Goal: Task Accomplishment & Management: Complete application form

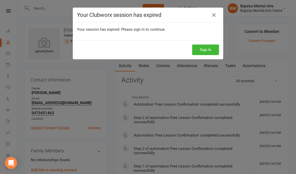
click at [216, 14] on icon at bounding box center [214, 15] width 6 height 6
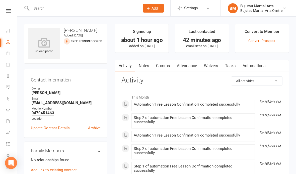
click at [212, 66] on link "Waivers" at bounding box center [211, 66] width 21 height 12
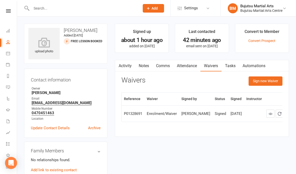
click at [260, 84] on button "Sign new Waiver" at bounding box center [266, 80] width 34 height 9
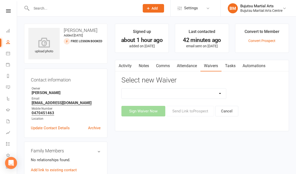
click at [185, 90] on select "Bujutsu Child Care Kids Karate Program Cash Upfront Membership Application Chan…" at bounding box center [174, 93] width 104 height 10
select select "272"
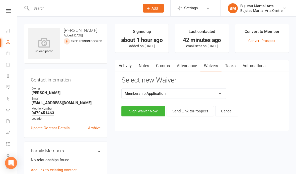
click at [143, 109] on button "Sign Waiver Now" at bounding box center [144, 111] width 44 height 11
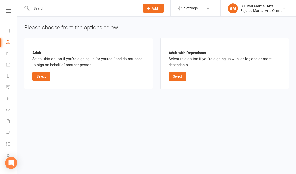
click at [178, 75] on button "Select" at bounding box center [178, 76] width 18 height 9
select select "bank_account"
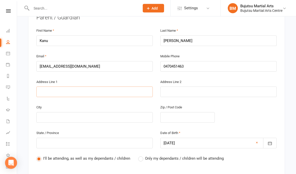
click at [81, 90] on input "text" at bounding box center [94, 92] width 117 height 11
type input "2"
type input "20"
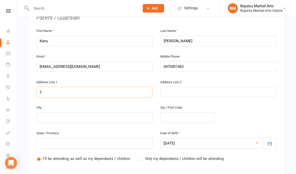
type input "20"
type input "20 G"
type input "20 Ge"
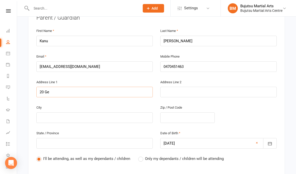
type input "20 Ged"
type input "20 Gedd"
type input "20 [PERSON_NAME]"
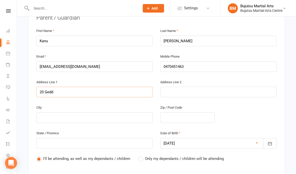
type input "20 [PERSON_NAME]"
type input "20 Geddes"
type input "20 Geddes S"
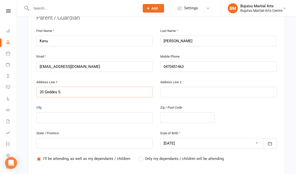
type input "[STREET_ADDRESS]"
click at [93, 114] on input "text" at bounding box center [94, 117] width 117 height 11
type input "S"
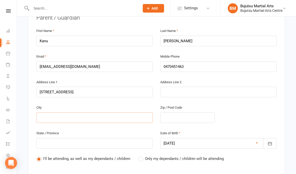
type input "S"
type input "Sp"
type input "Spr"
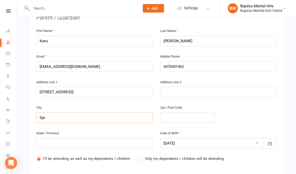
type input "Spri"
type input "Sprin"
type input "Spring"
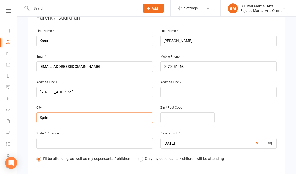
type input "Spring"
type input "Spring F"
type input "Spring Fa"
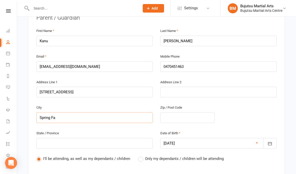
type input "Spring Far"
type input "Spring Farm"
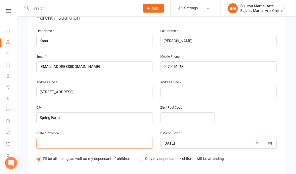
click at [123, 144] on input "text" at bounding box center [94, 143] width 117 height 11
type input "N"
type input "NS"
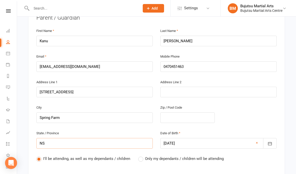
type input "[GEOGRAPHIC_DATA]"
click at [198, 115] on input "text" at bounding box center [187, 117] width 54 height 11
type input "2"
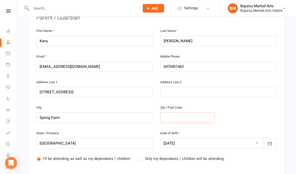
type input "2"
type input "25"
type input "257"
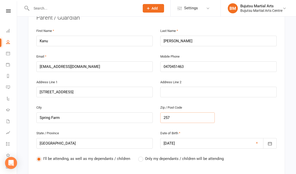
type input "2570"
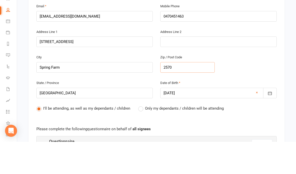
scroll to position [153, 0]
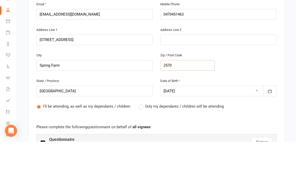
type input "2570"
click at [255, 169] on button "Start" at bounding box center [262, 173] width 21 height 9
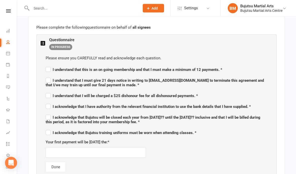
scroll to position [288, 0]
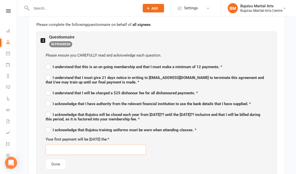
click at [112, 148] on input "text" at bounding box center [96, 149] width 100 height 11
type input "[DATE]"
click at [188, 150] on div "Your first payment will be [DATE] the: * [DATE]" at bounding box center [157, 145] width 222 height 19
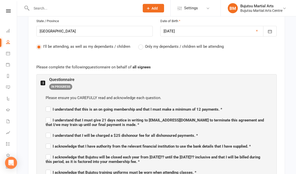
scroll to position [245, 0]
click at [143, 47] on label "Only my dependants / children will be attending" at bounding box center [181, 46] width 86 height 6
click at [142, 43] on input "Only my dependants / children will be attending" at bounding box center [139, 43] width 3 height 0
radio input "true"
radio input "false"
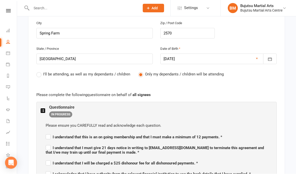
scroll to position [218, 0]
